Goal: Task Accomplishment & Management: Manage account settings

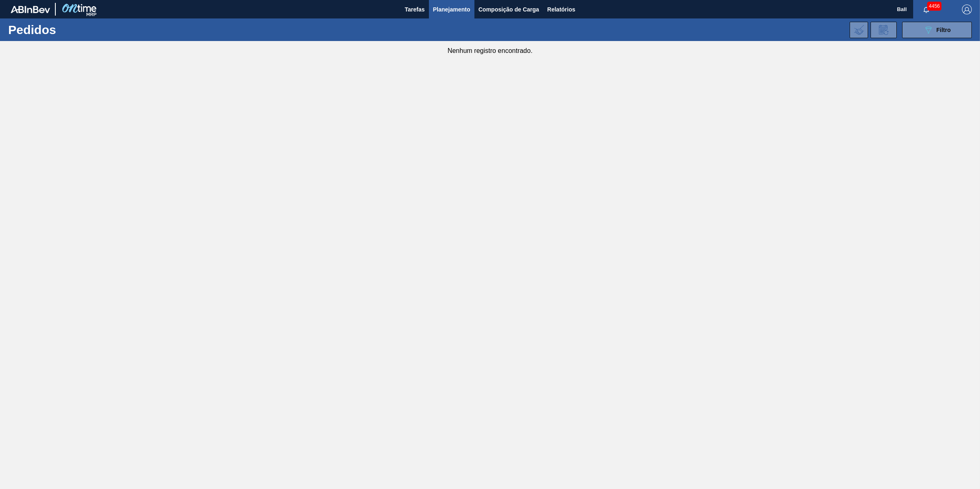
drag, startPoint x: 730, startPoint y: 181, endPoint x: 730, endPoint y: 185, distance: 4.5
click at [730, 185] on main "Tarefas Planejamento Composição de Carga Relatórios Ball 4456 Marcar todas como…" at bounding box center [490, 244] width 980 height 489
click at [925, 25] on icon "089F7B8B-B2A5-4AFE-B5C0-19BA573D28AC" at bounding box center [928, 30] width 10 height 10
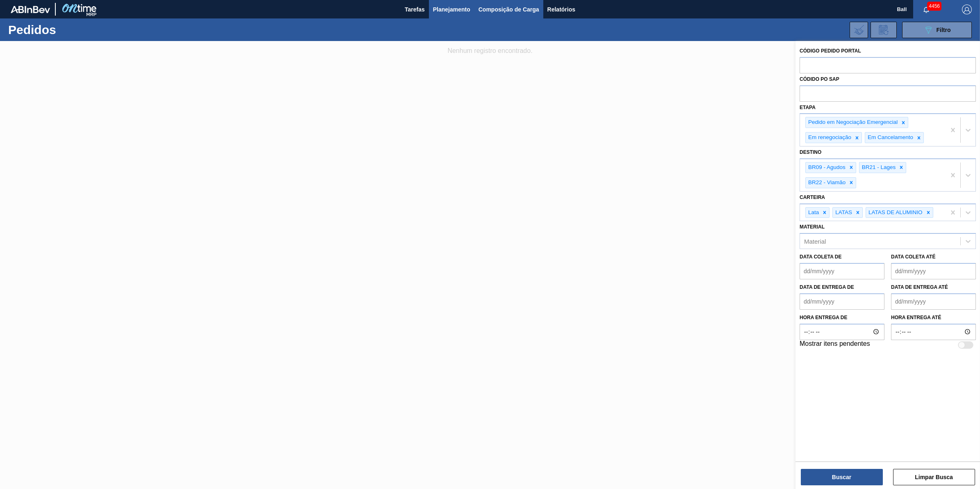
click at [519, 16] on button "Composição de Carga" at bounding box center [508, 9] width 69 height 18
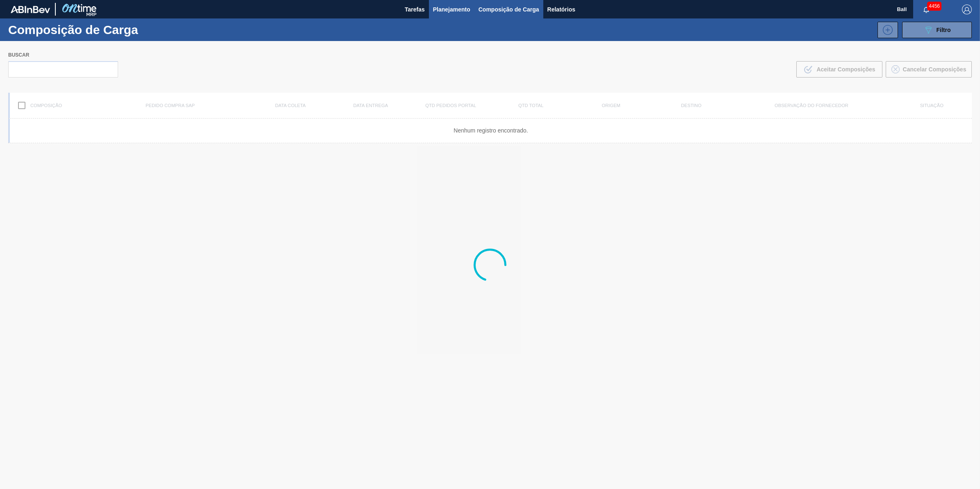
click at [446, 5] on span "Planejamento" at bounding box center [451, 10] width 37 height 10
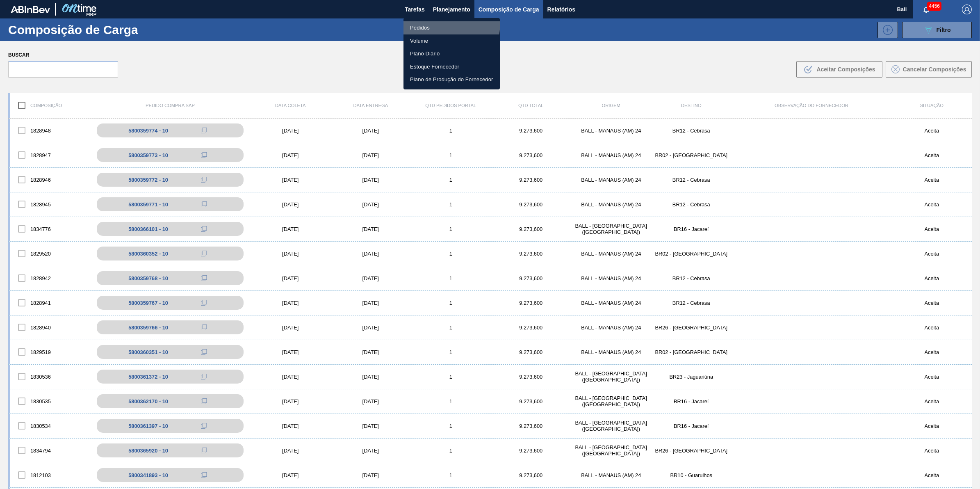
click at [428, 22] on li "Pedidos" at bounding box center [451, 27] width 96 height 13
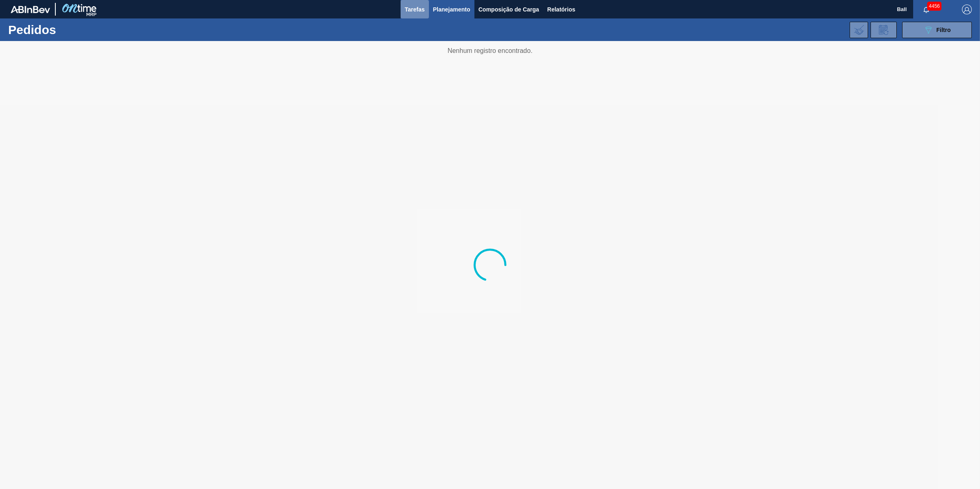
click at [409, 7] on span "Tarefas" at bounding box center [415, 10] width 20 height 10
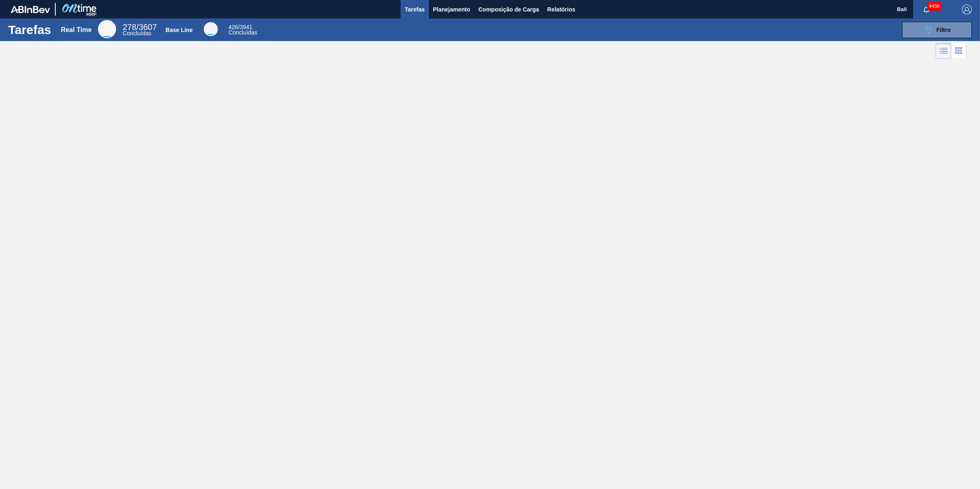
click at [492, 214] on div "Tarefas Real Time 278 / 3607 Concluídas Base Line 426 / 3941 Concluídas 089F7B8…" at bounding box center [490, 235] width 980 height 434
click at [930, 17] on div "4456" at bounding box center [933, 9] width 41 height 18
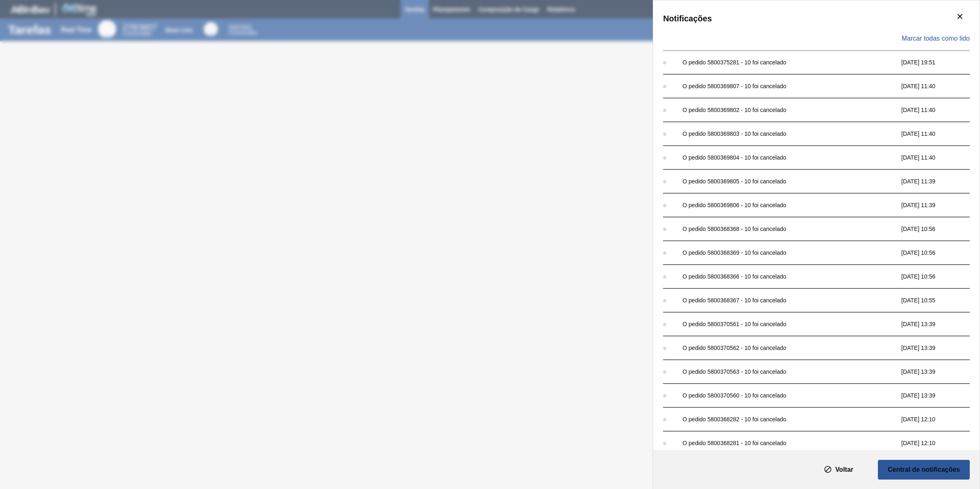
click at [940, 31] on div "Marcar todas como lido" at bounding box center [816, 39] width 307 height 24
click at [960, 32] on icon "botão de ícone" at bounding box center [960, 32] width 5 height 5
click at [956, 19] on icon "botão de ícone" at bounding box center [960, 16] width 10 height 10
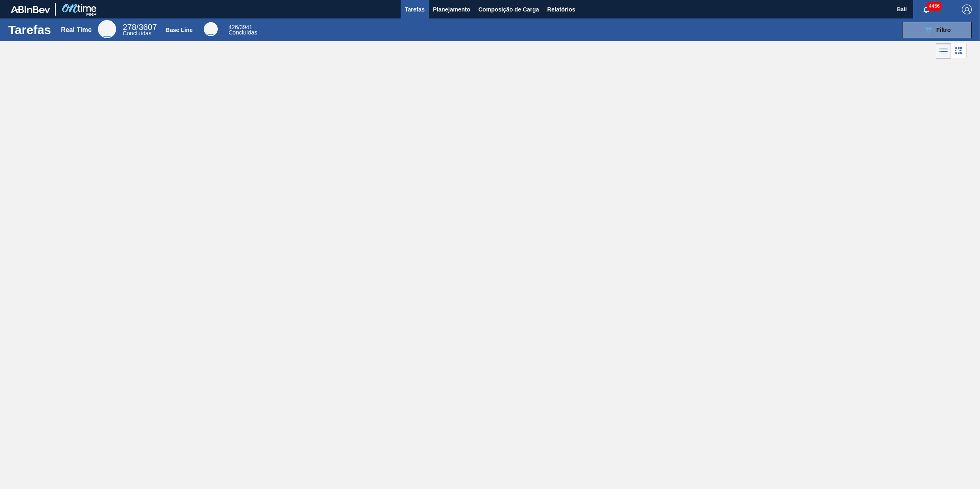
click at [467, 58] on div at bounding box center [490, 51] width 980 height 20
click at [208, 258] on div "Tarefas Real Time 278 / 3607 Concluídas Base Line 426 / 3941 Concluídas 089F7B8…" at bounding box center [490, 235] width 980 height 434
click at [230, 153] on div "Tarefas Real Time 278 / 3607 Concluídas Base Line 426 / 3941 Concluídas 089F7B8…" at bounding box center [490, 235] width 980 height 434
click at [634, 191] on div "Tarefas Real Time 281 / 3607 Concluídas Base Line 485 / 4001 Concluídas 089F7B8…" at bounding box center [490, 235] width 980 height 434
click at [422, 178] on div "Tarefas Real Time 281 / 3607 Concluídas Base Line 485 / 4001 Concluídas 089F7B8…" at bounding box center [490, 235] width 980 height 434
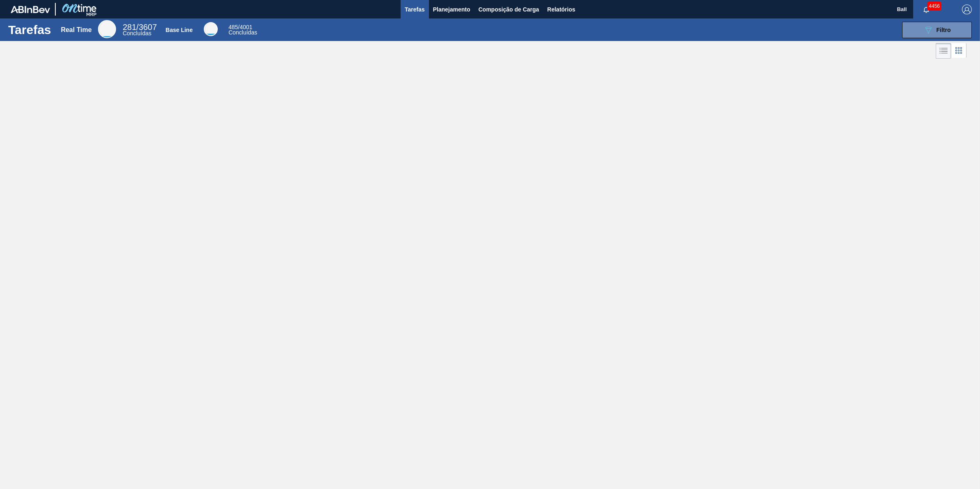
click at [363, 243] on div "Tarefas Real Time 281 / 3607 Concluídas Base Line 485 / 4001 Concluídas 089F7B8…" at bounding box center [490, 235] width 980 height 434
drag, startPoint x: 5, startPoint y: 329, endPoint x: 11, endPoint y: 317, distance: 13.4
click at [9, 325] on div "Tarefas Real Time 281 / 3607 Concluídas Base Line 485 / 4001 Concluídas 089F7B8…" at bounding box center [490, 235] width 980 height 434
click at [392, 390] on div "Tarefas Real Time 281 / 3607 Concluídas Base Line 485 / 4001 Concluídas 089F7B8…" at bounding box center [490, 235] width 980 height 434
click at [312, 124] on div "Tarefas Real Time 281 / 3607 Concluídas Base Line 485 / 4002 Concluídas 089F7B8…" at bounding box center [490, 235] width 980 height 434
